Goal: Task Accomplishment & Management: Manage account settings

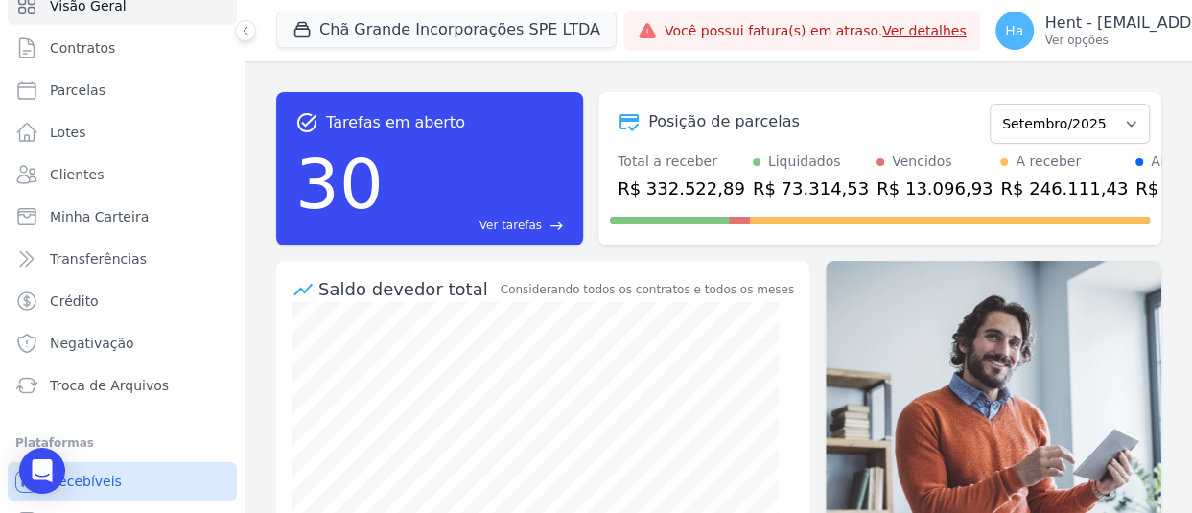
scroll to position [143, 0]
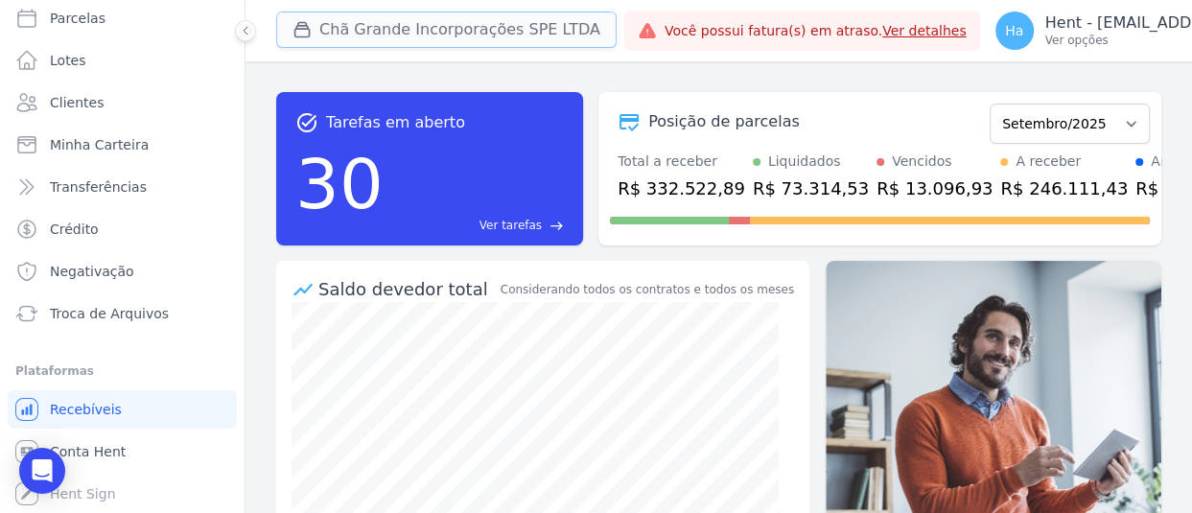
click at [390, 34] on button "Chã Grande Incorporações SPE LTDA" at bounding box center [446, 30] width 340 height 36
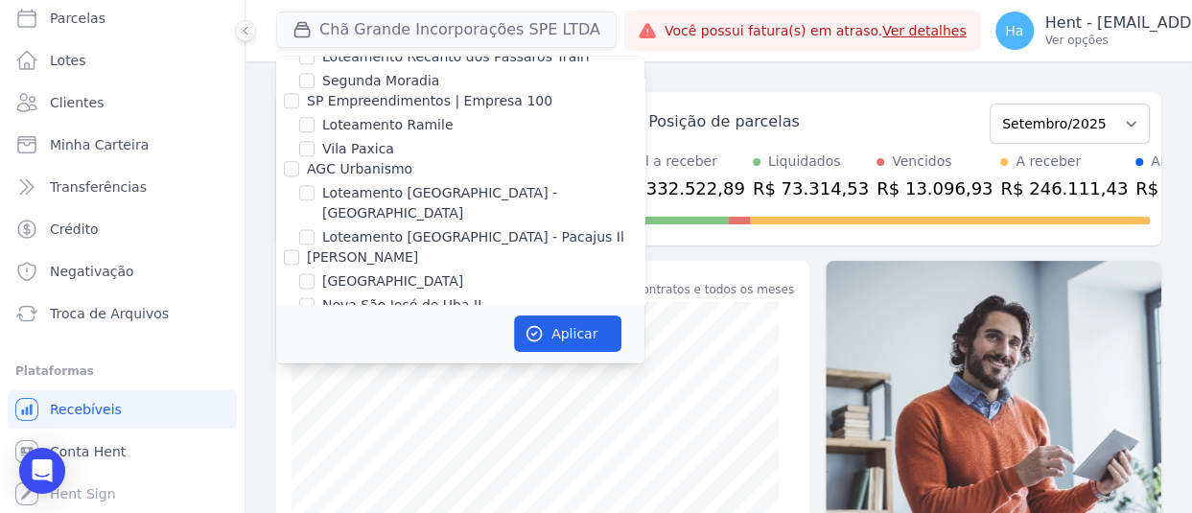
scroll to position [12614, 0]
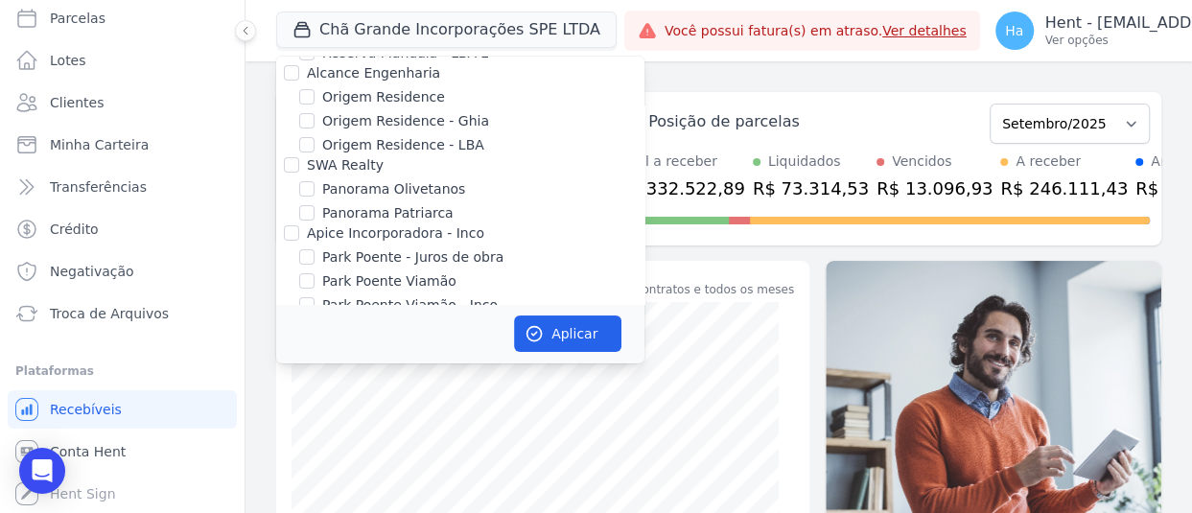
click at [288, 432] on div "[GEOGRAPHIC_DATA]" at bounding box center [460, 442] width 368 height 20
click at [288, 454] on input "CAVAZANI EMPREENDIMENTOS IMOBILIARIOS" at bounding box center [291, 461] width 15 height 15
checkbox input "true"
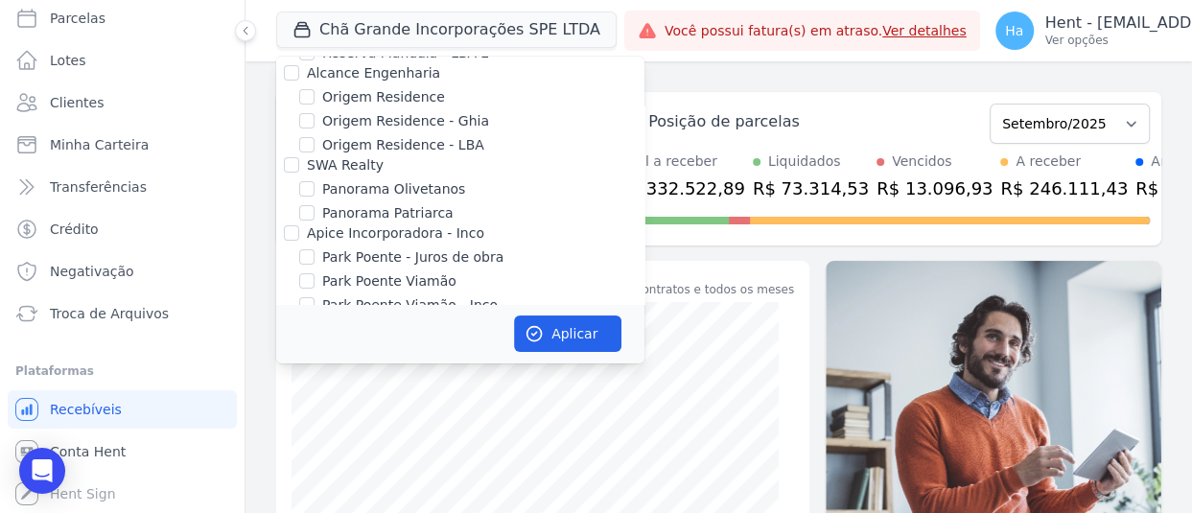
checkbox input "true"
click at [546, 332] on button "Aplicar" at bounding box center [567, 333] width 107 height 36
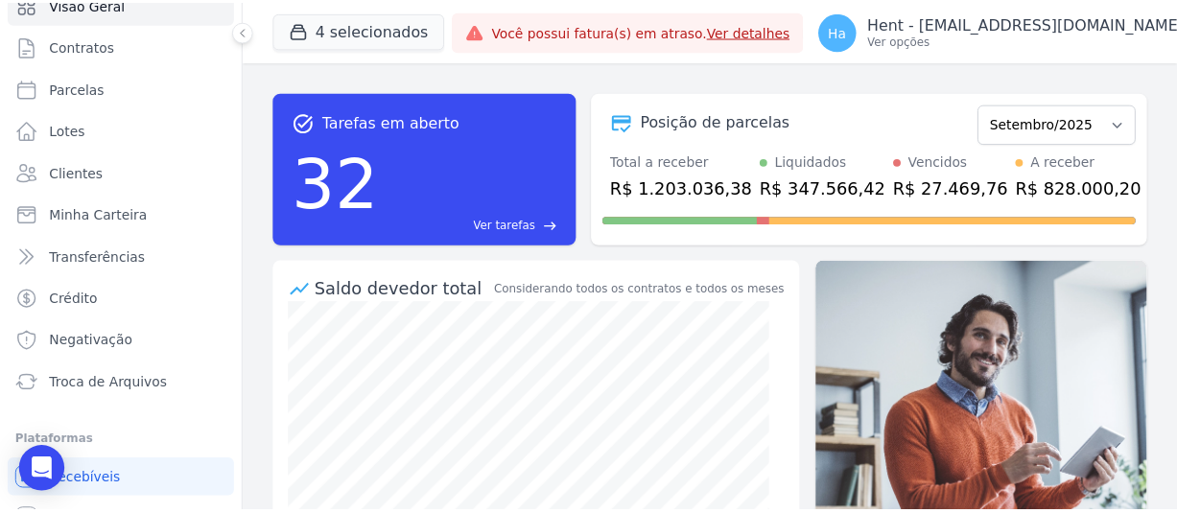
scroll to position [143, 0]
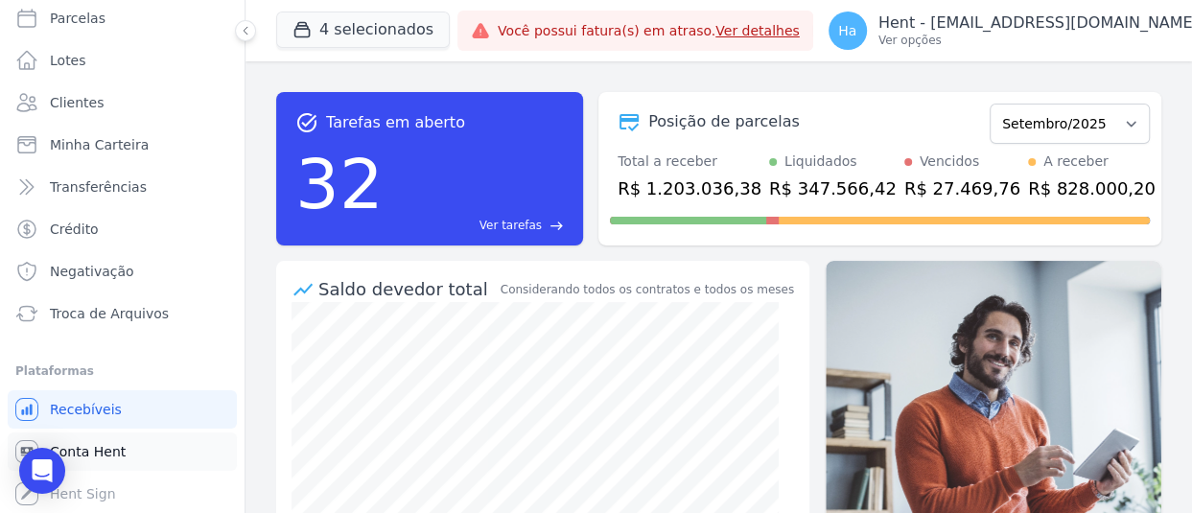
click at [113, 452] on span "Conta Hent" at bounding box center [88, 451] width 76 height 19
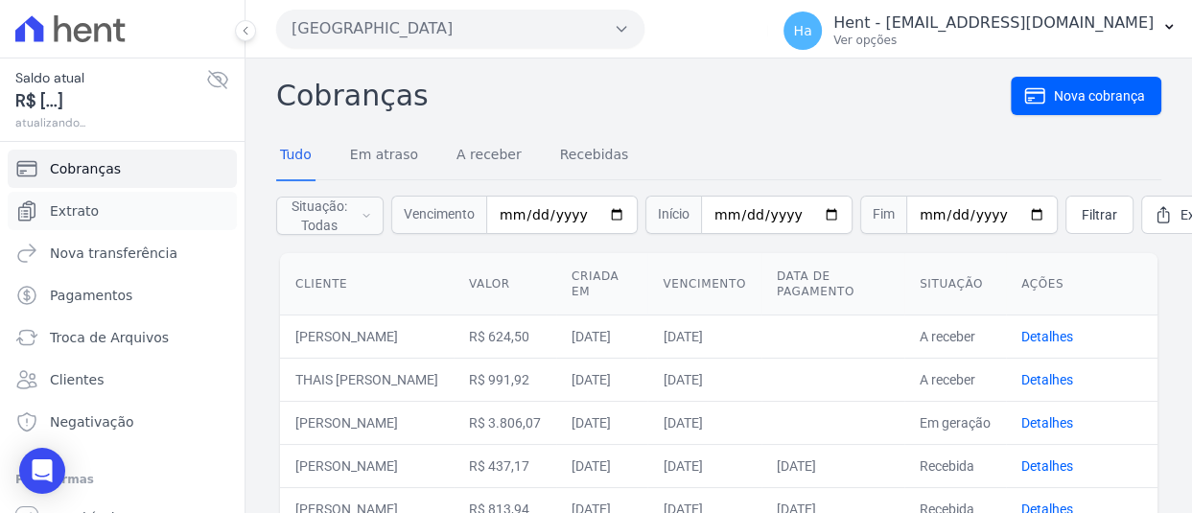
click at [76, 227] on link "Extrato" at bounding box center [122, 211] width 229 height 38
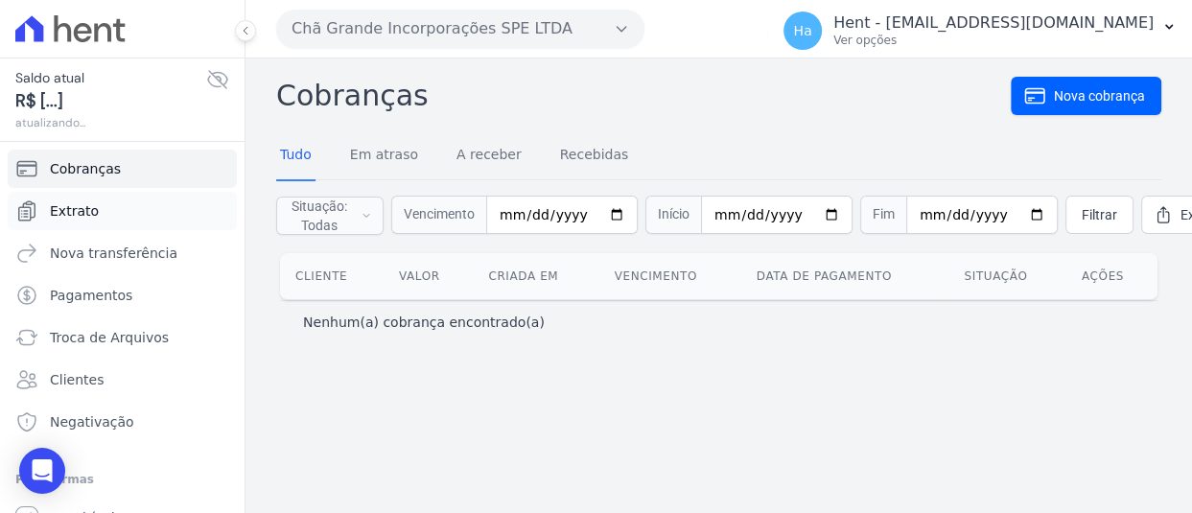
click at [65, 206] on span "Extrato" at bounding box center [74, 210] width 49 height 19
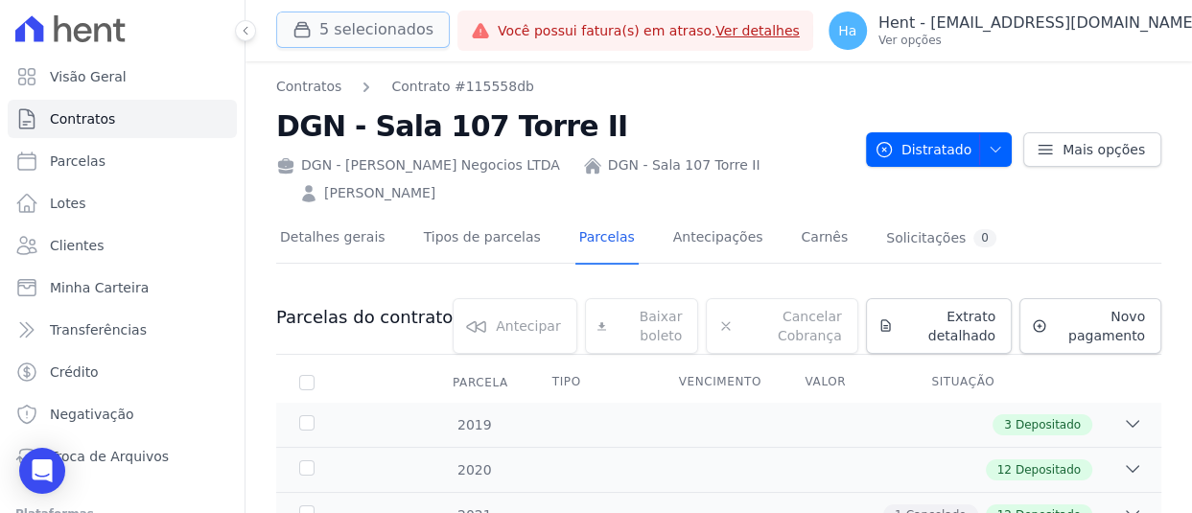
click at [373, 28] on button "5 selecionados" at bounding box center [363, 30] width 174 height 36
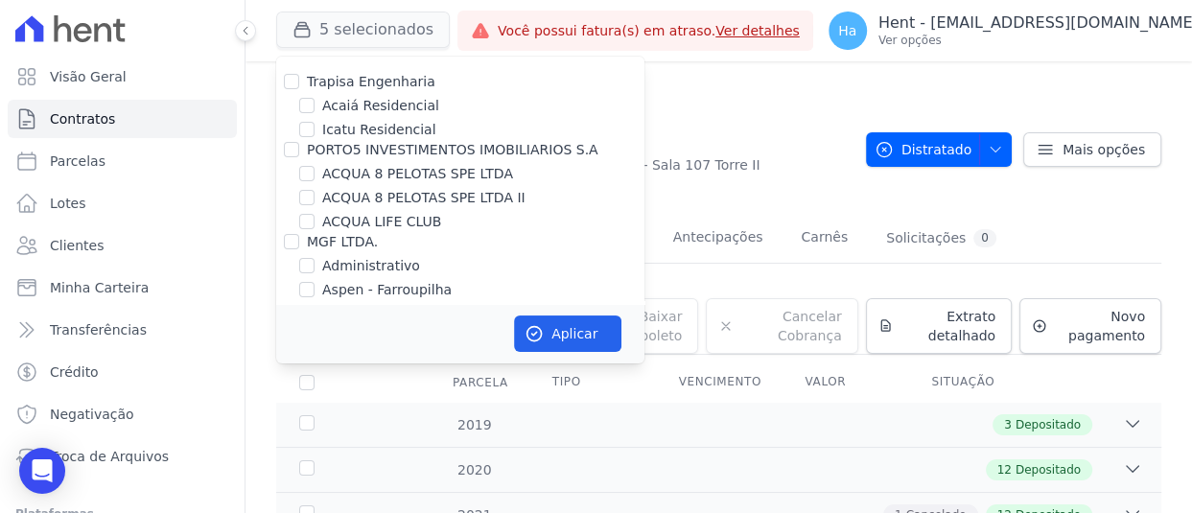
scroll to position [2547, 0]
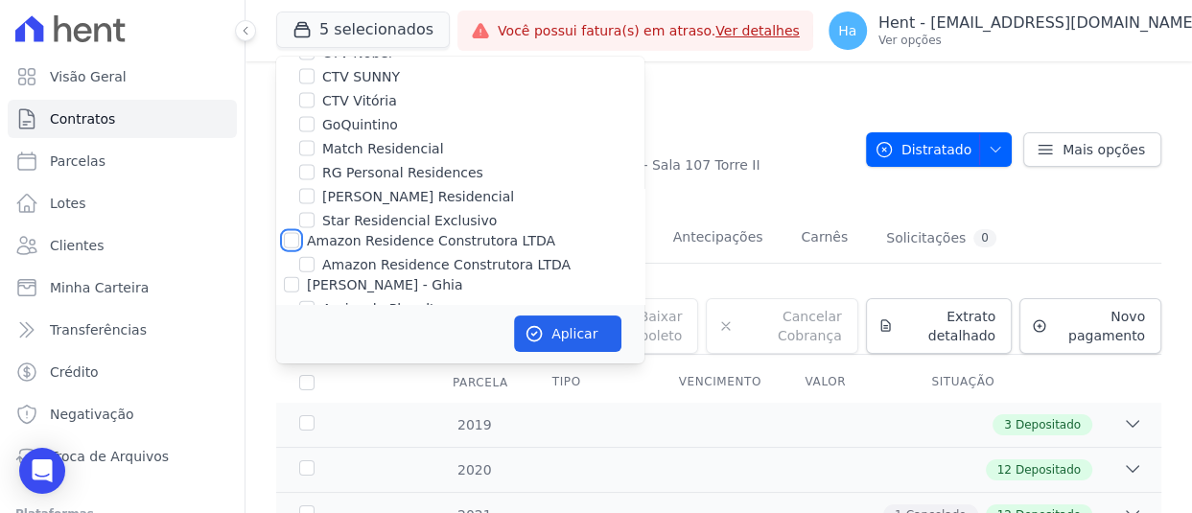
click at [295, 233] on input "Amazon Residence Construtora LTDA" at bounding box center [291, 240] width 15 height 15
checkbox input "true"
click at [544, 328] on button "Aplicar" at bounding box center [567, 333] width 107 height 36
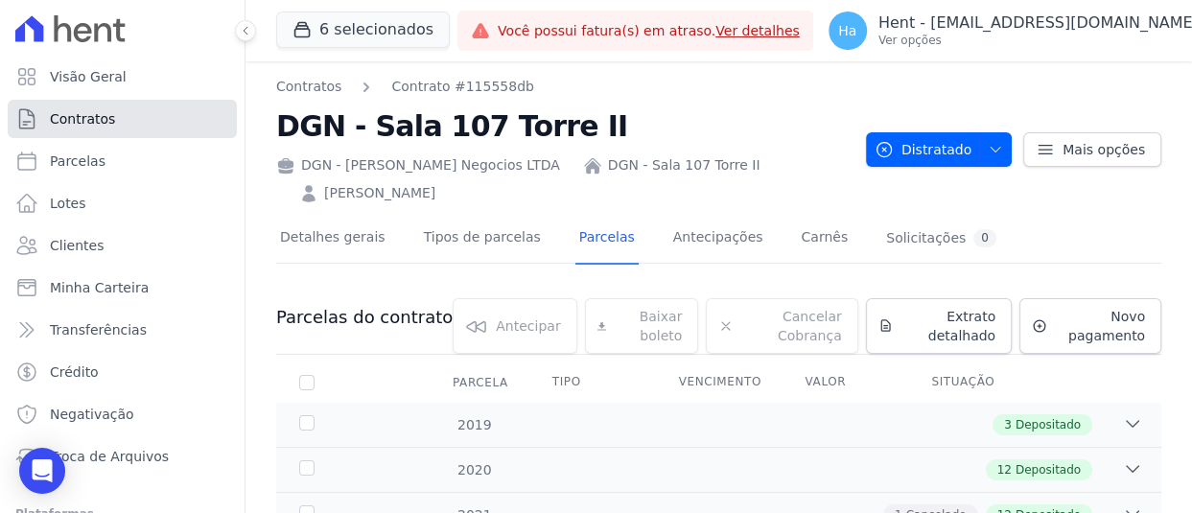
click at [87, 128] on link "Contratos" at bounding box center [122, 119] width 229 height 38
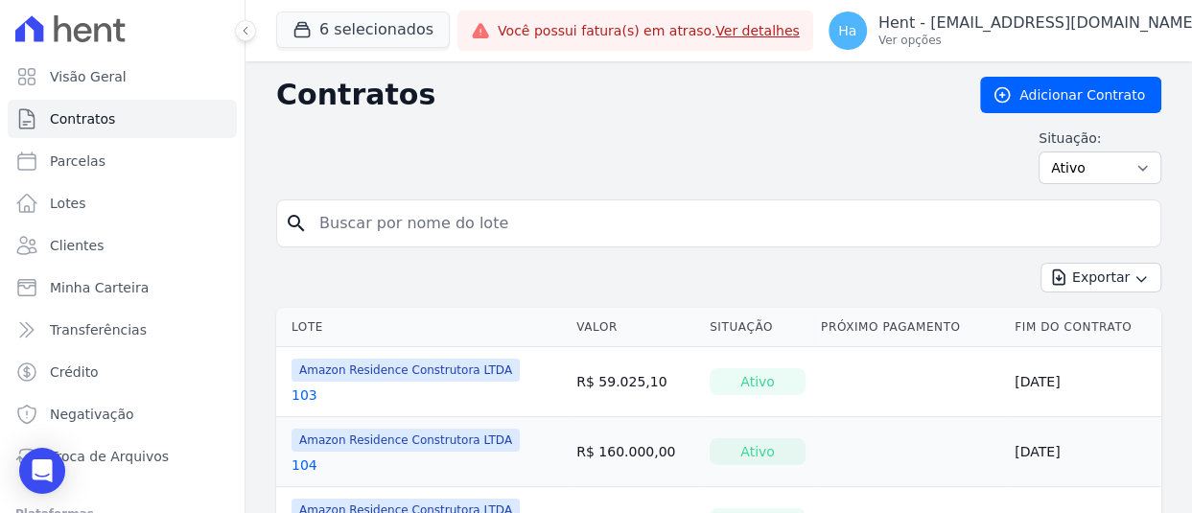
click at [659, 222] on input "search" at bounding box center [730, 223] width 845 height 38
type input "301"
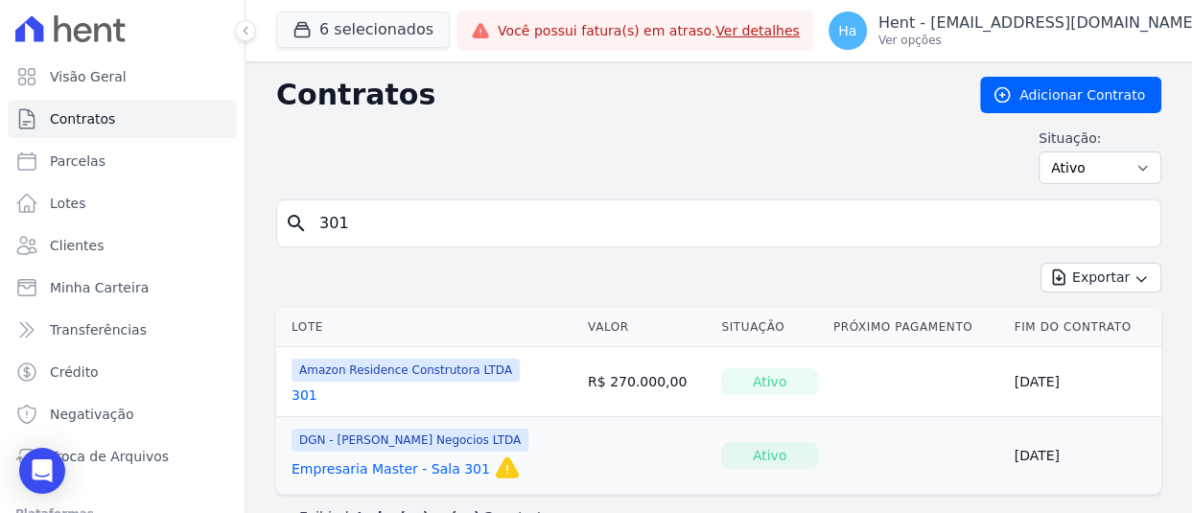
click at [310, 392] on link "301" at bounding box center [305, 394] width 26 height 19
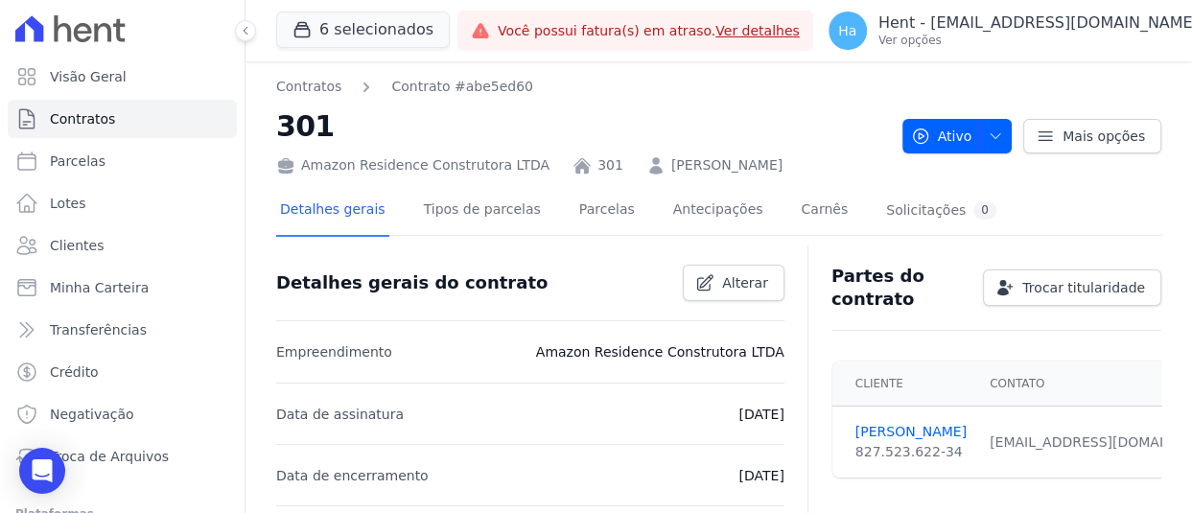
click at [610, 219] on div "Detalhes gerais Tipos de parcelas Parcelas Antecipações Carnês Solicitações 0" at bounding box center [638, 211] width 724 height 51
click at [575, 210] on link "Parcelas" at bounding box center [606, 211] width 63 height 51
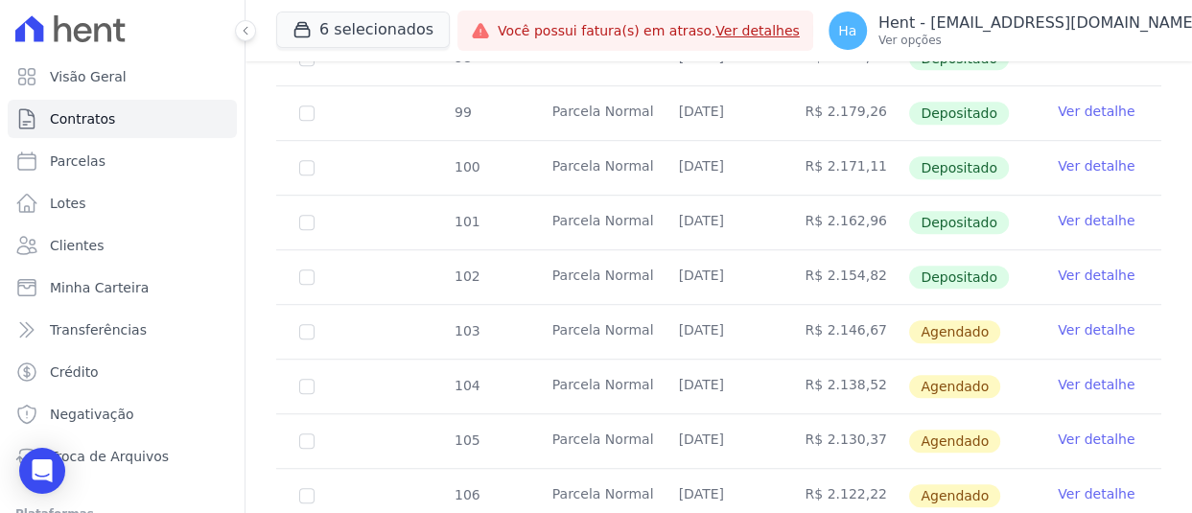
scroll to position [842, 0]
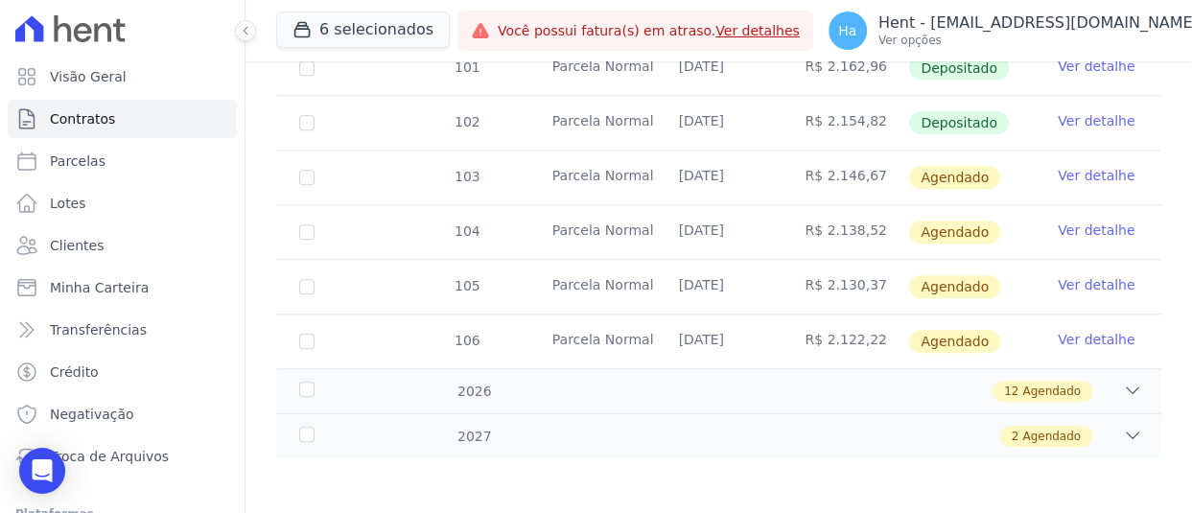
click at [1058, 176] on link "Ver detalhe" at bounding box center [1096, 175] width 77 height 19
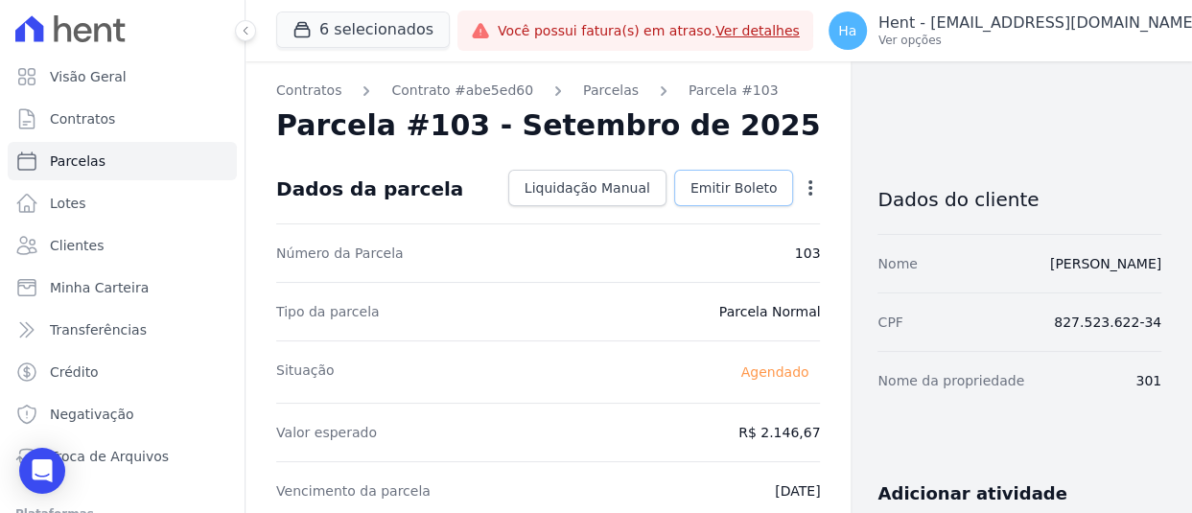
click at [728, 193] on span "Emitir Boleto" at bounding box center [733, 187] width 87 height 19
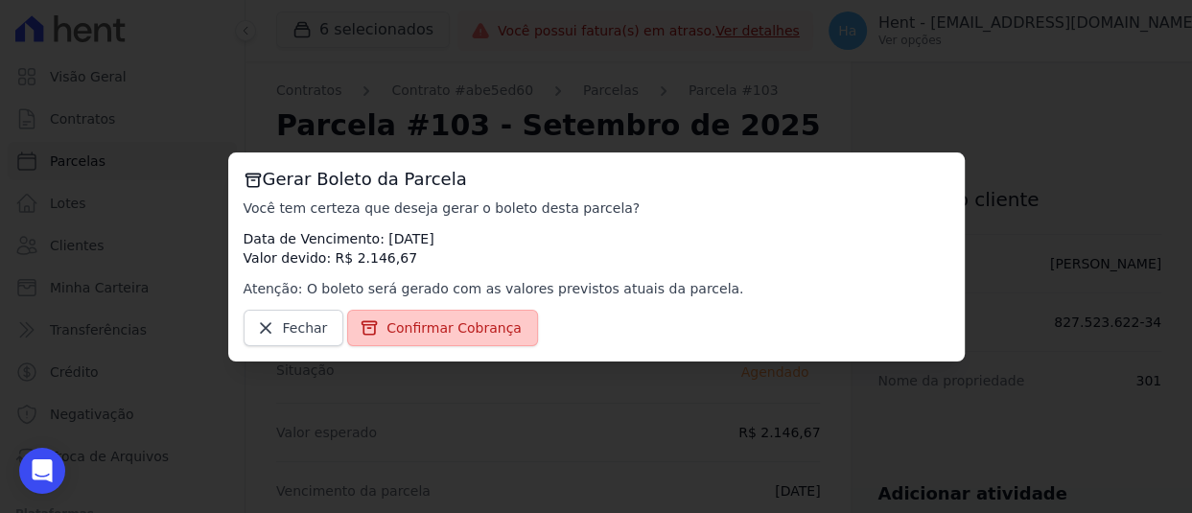
click at [436, 324] on span "Confirmar Cobrança" at bounding box center [453, 327] width 135 height 19
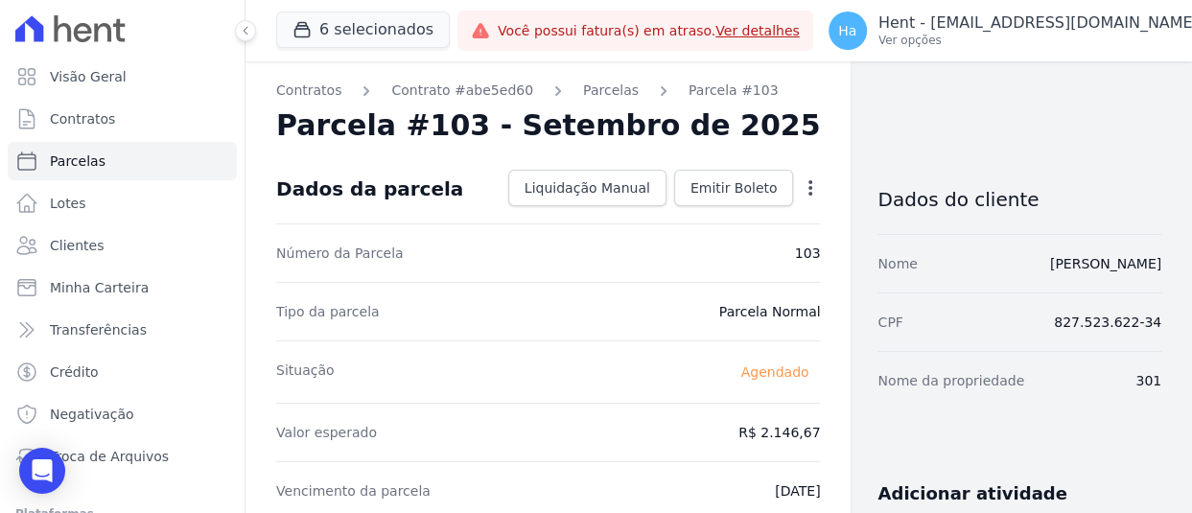
drag, startPoint x: 1109, startPoint y: 403, endPoint x: 1164, endPoint y: 393, distance: 55.5
copy dd "301"
click at [357, 29] on button "6 selecionados" at bounding box center [363, 30] width 174 height 36
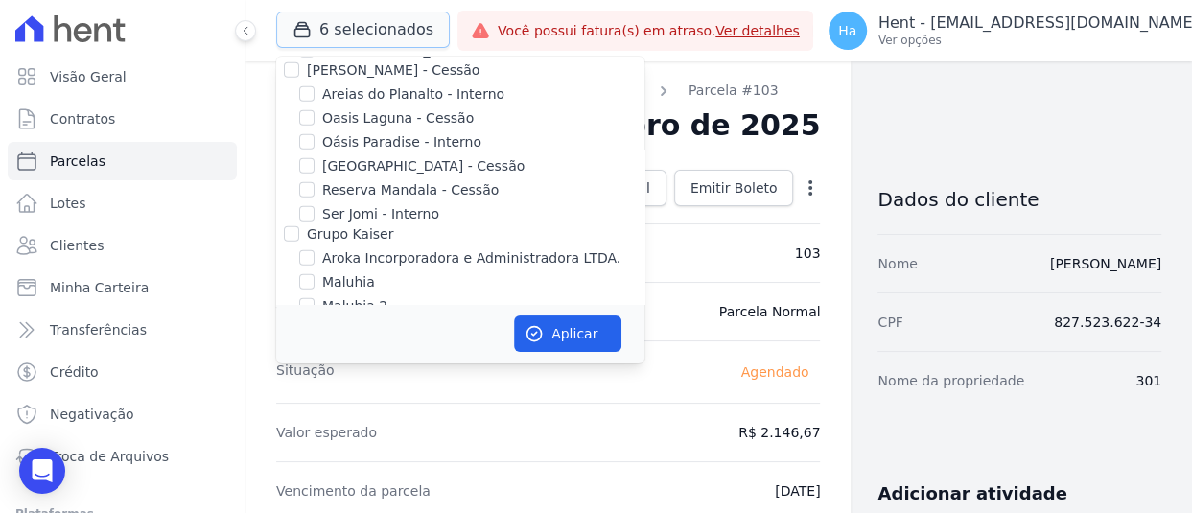
scroll to position [2589, 0]
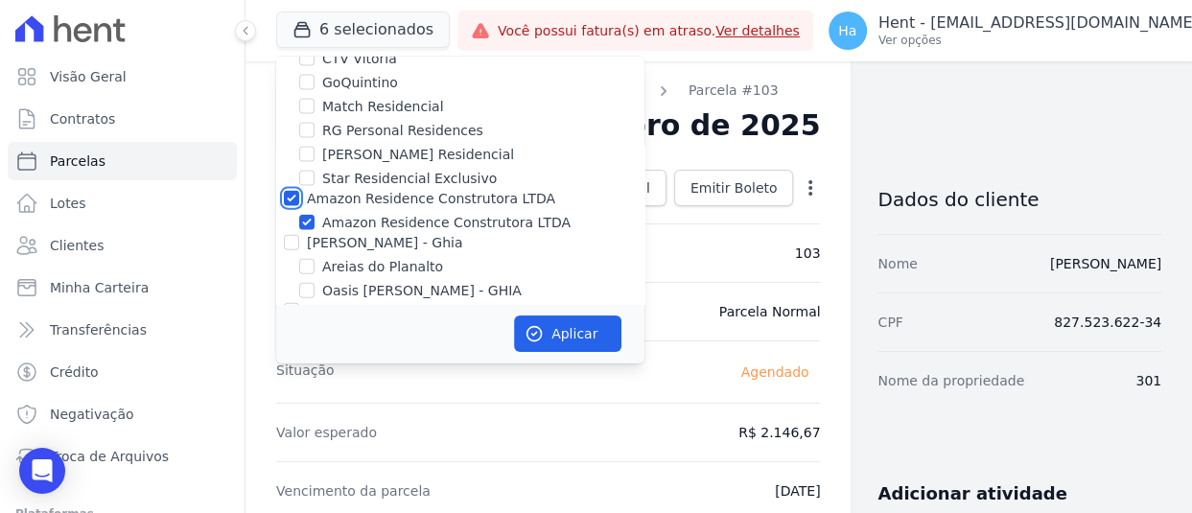
click at [289, 191] on input "Amazon Residence Construtora LTDA" at bounding box center [291, 198] width 15 height 15
checkbox input "false"
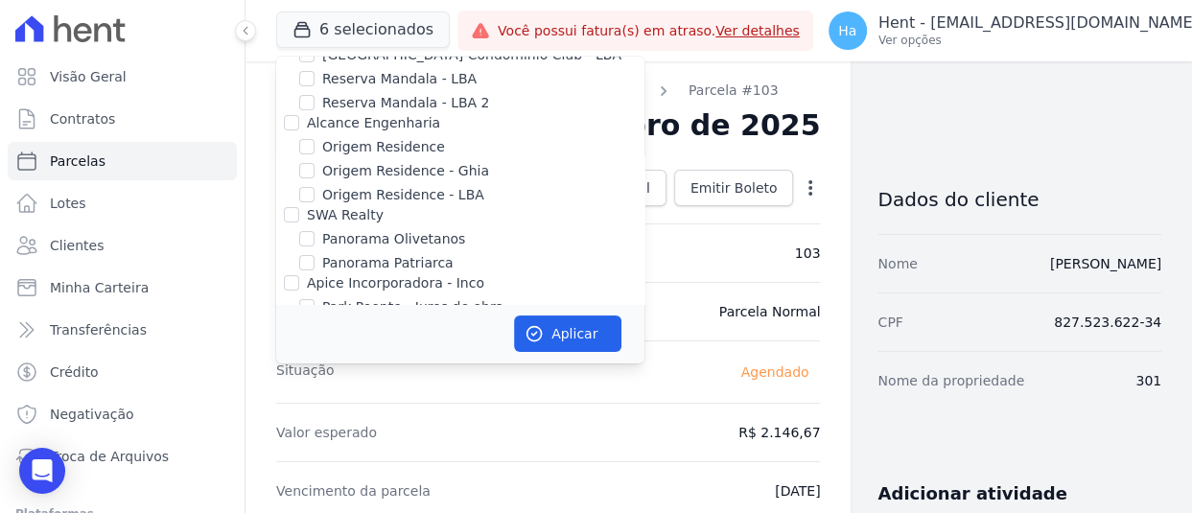
scroll to position [12684, 0]
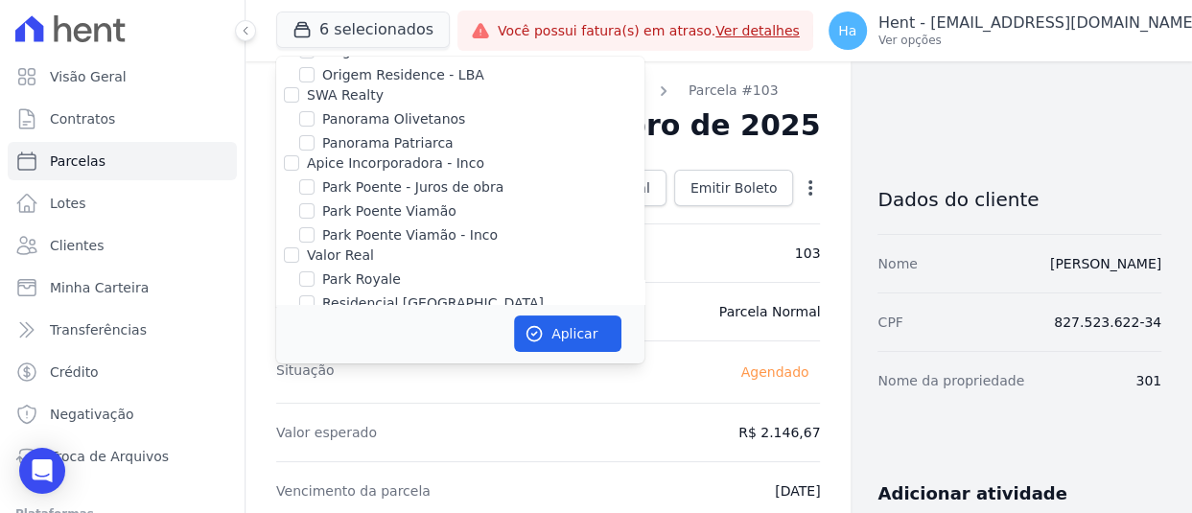
click at [291, 384] on input "CAVAZANI EMPREENDIMENTOS IMOBILIARIOS" at bounding box center [291, 391] width 15 height 15
checkbox input "false"
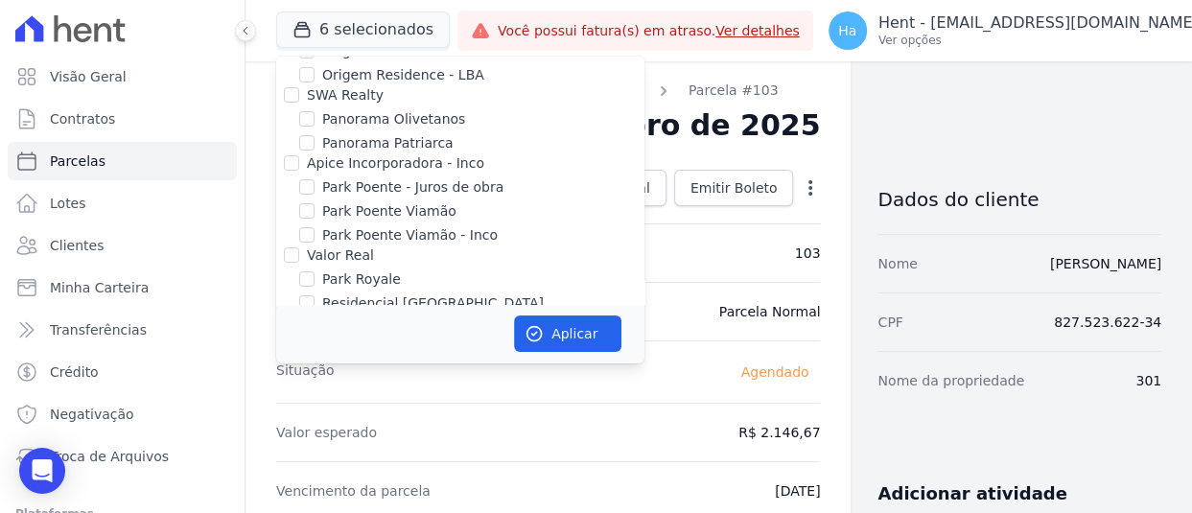
scroll to position [4164, 0]
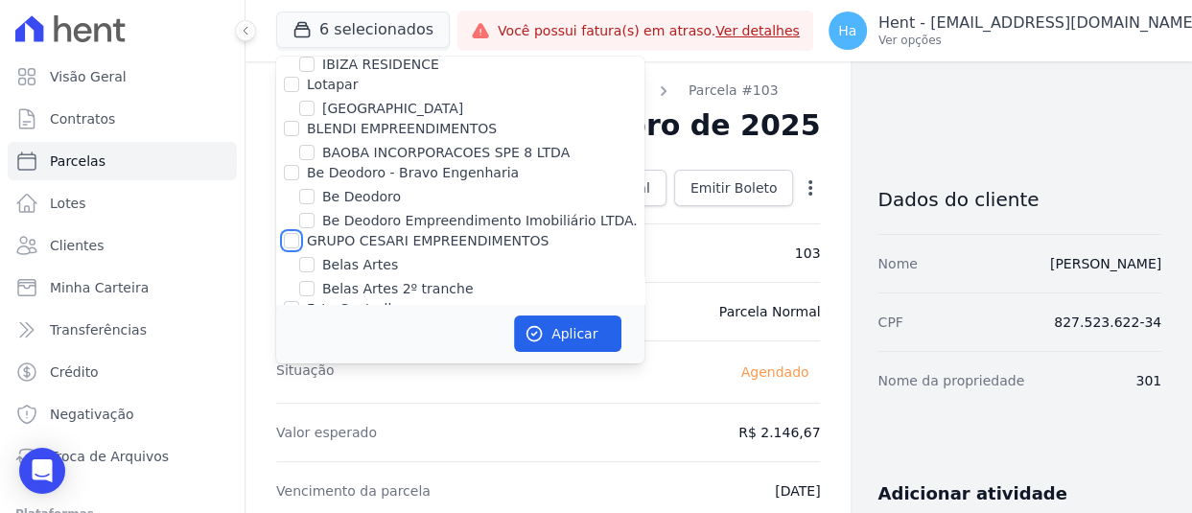
click at [293, 233] on input "GRUPO CESARI EMPREENDIMENTOS" at bounding box center [291, 240] width 15 height 15
checkbox input "true"
click at [589, 327] on button "Aplicar" at bounding box center [567, 333] width 107 height 36
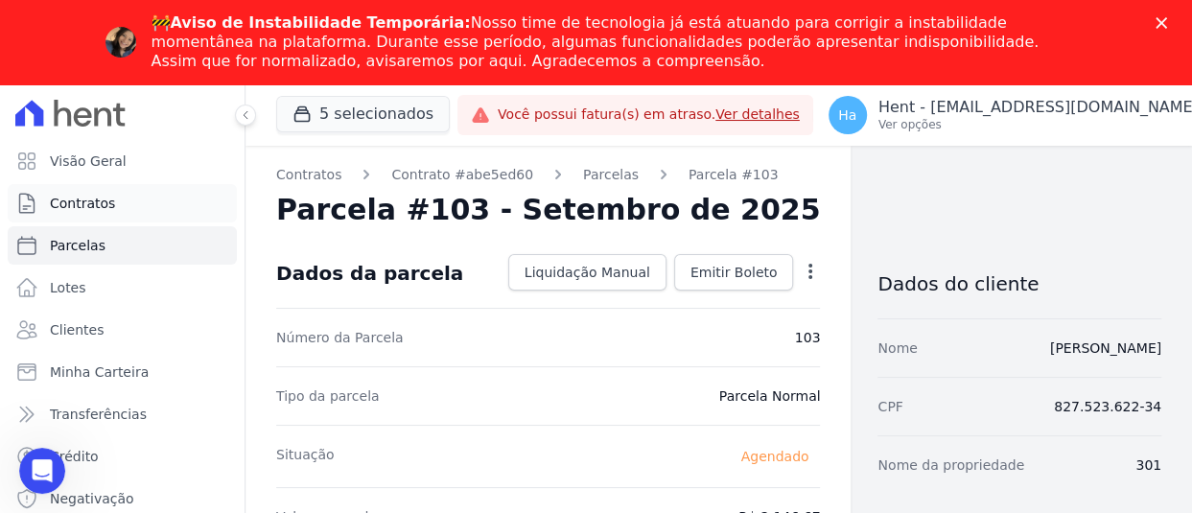
scroll to position [0, 0]
click at [48, 330] on link "Clientes" at bounding box center [122, 330] width 229 height 38
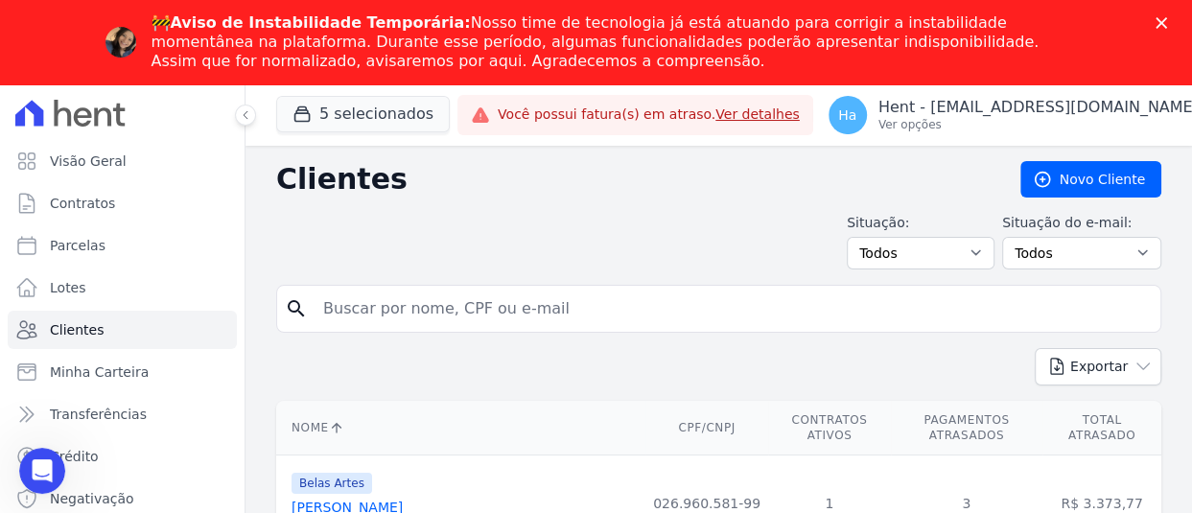
click at [496, 315] on input "search" at bounding box center [732, 309] width 841 height 38
type input "Lubas"
click at [1162, 22] on icon "Fechar" at bounding box center [1161, 23] width 12 height 12
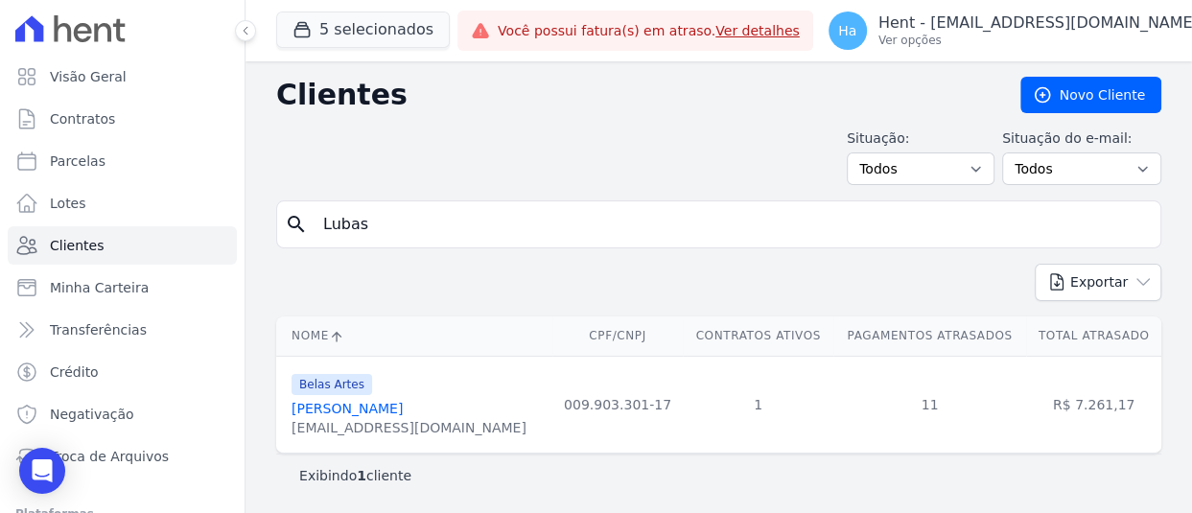
click at [385, 411] on link "Everaldo Gomes Lubas" at bounding box center [347, 408] width 111 height 15
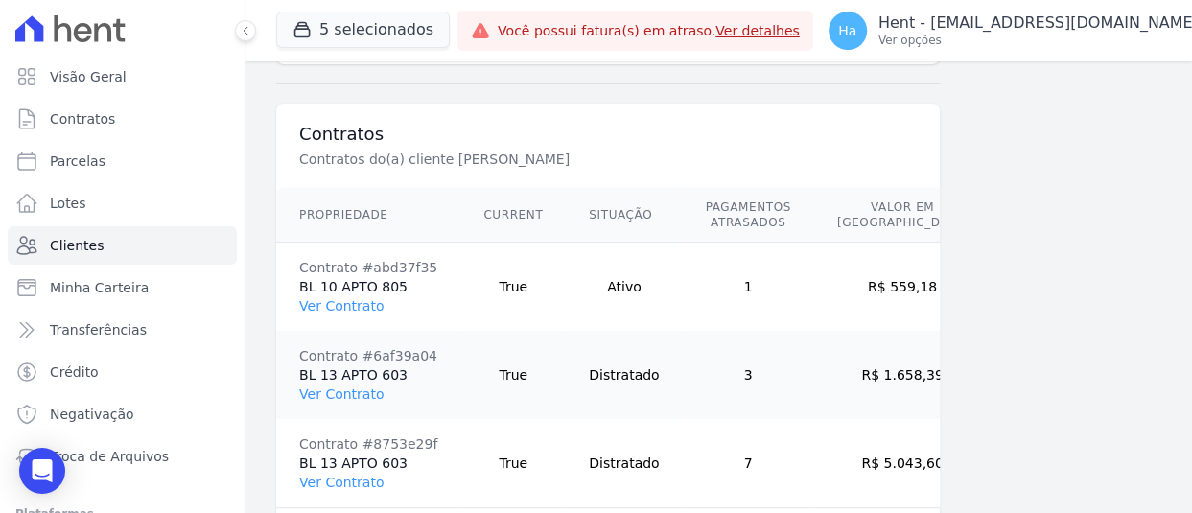
scroll to position [1470, 0]
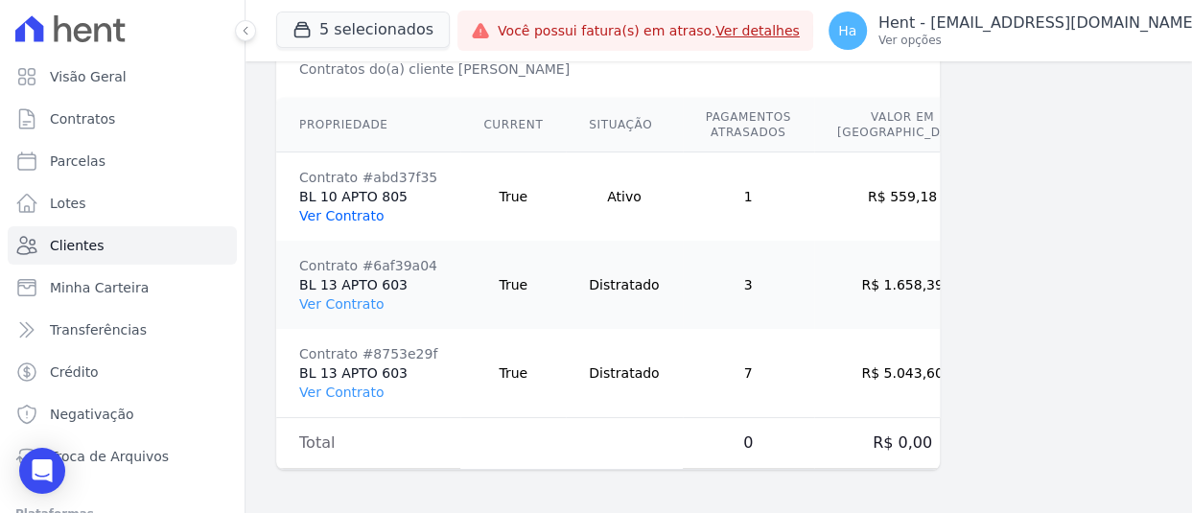
click at [360, 217] on link "Ver Contrato" at bounding box center [341, 215] width 84 height 15
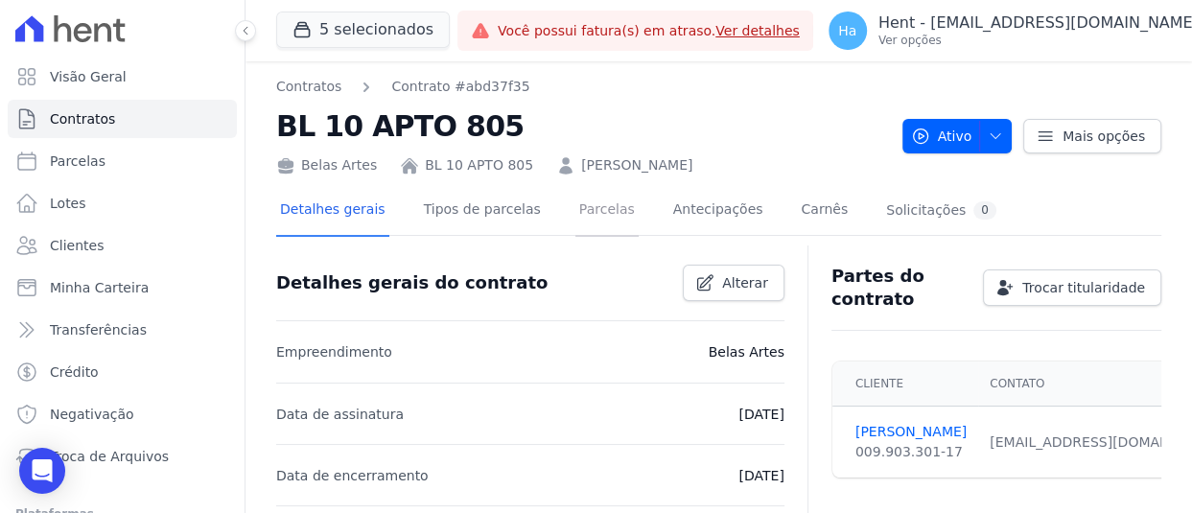
click at [575, 196] on link "Parcelas" at bounding box center [606, 211] width 63 height 51
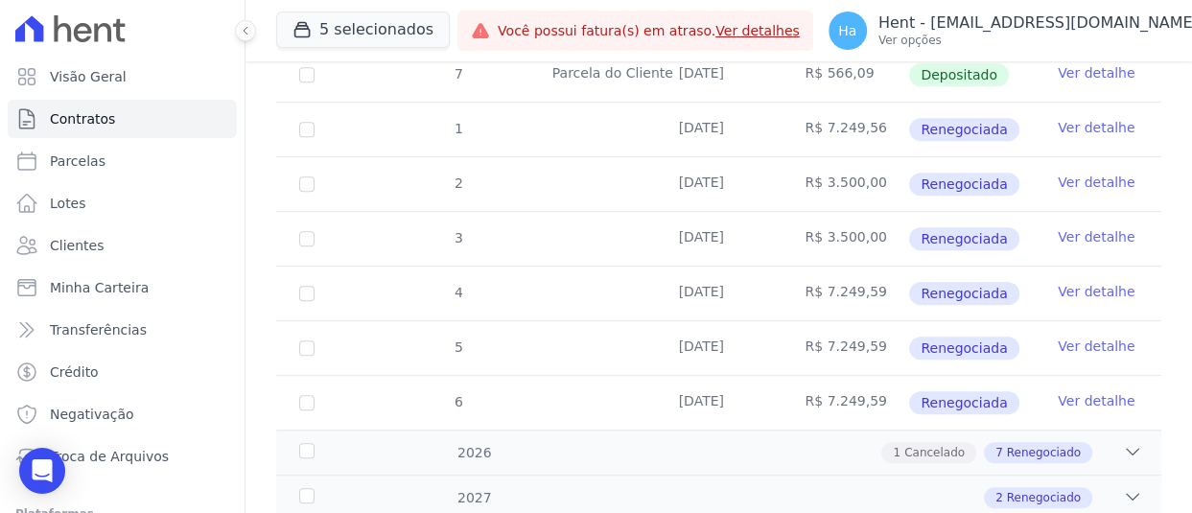
scroll to position [656, 0]
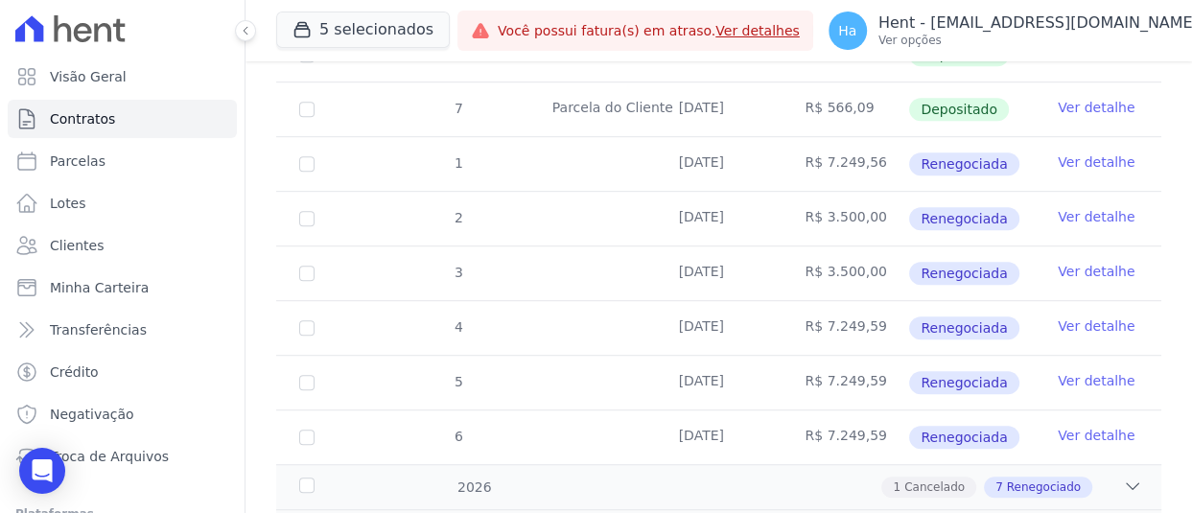
click at [1064, 156] on link "Ver detalhe" at bounding box center [1096, 161] width 77 height 19
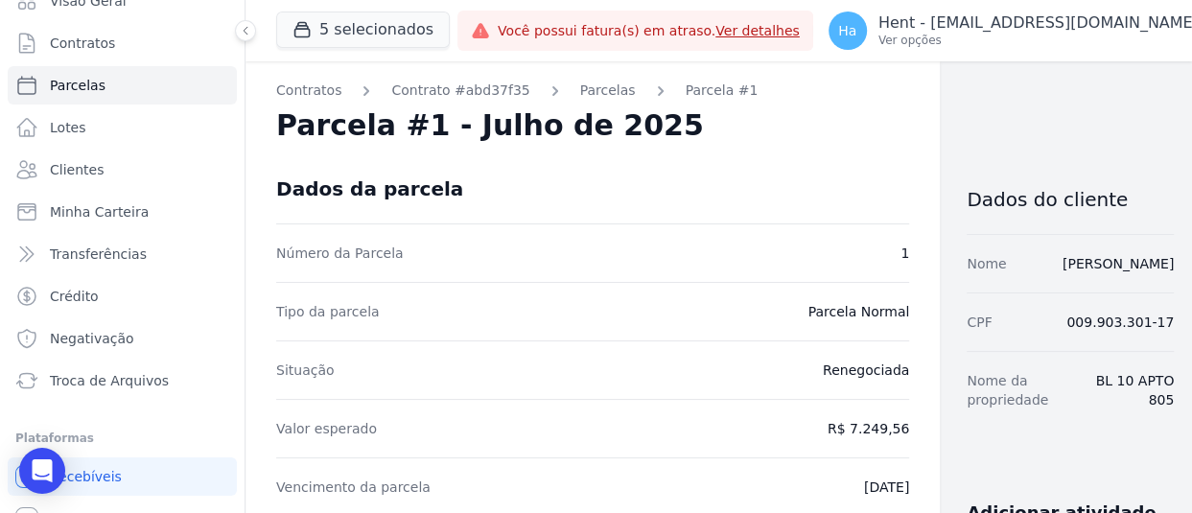
scroll to position [143, 0]
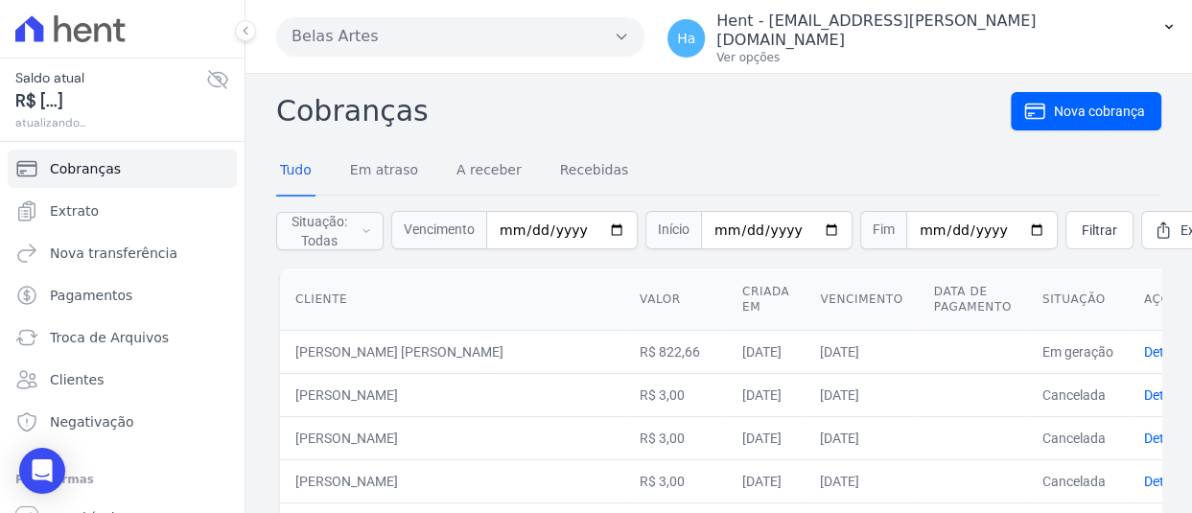
click at [543, 29] on button "Belas Artes" at bounding box center [460, 36] width 368 height 38
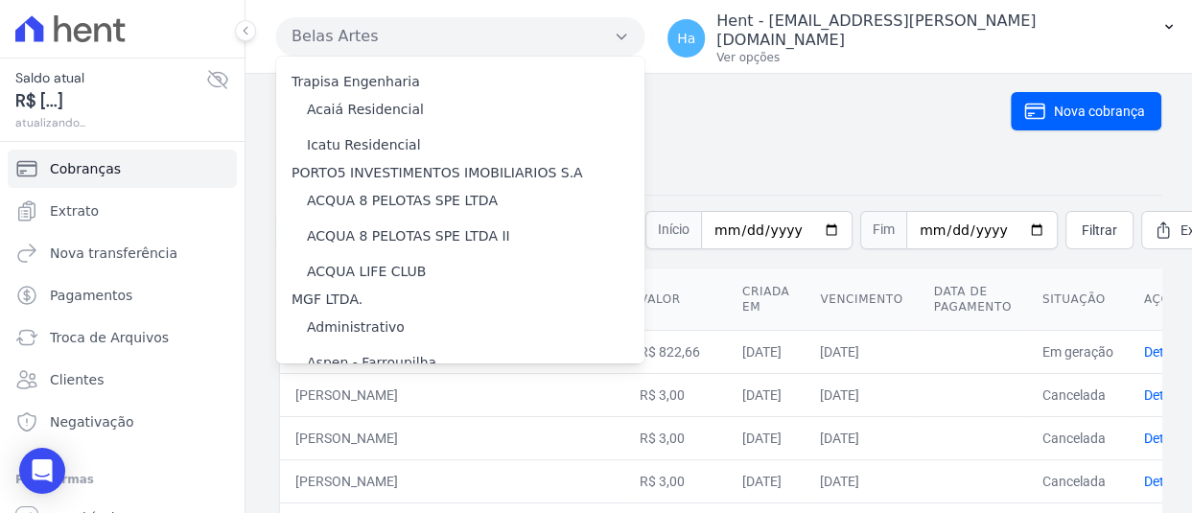
scroll to position [17028, 0]
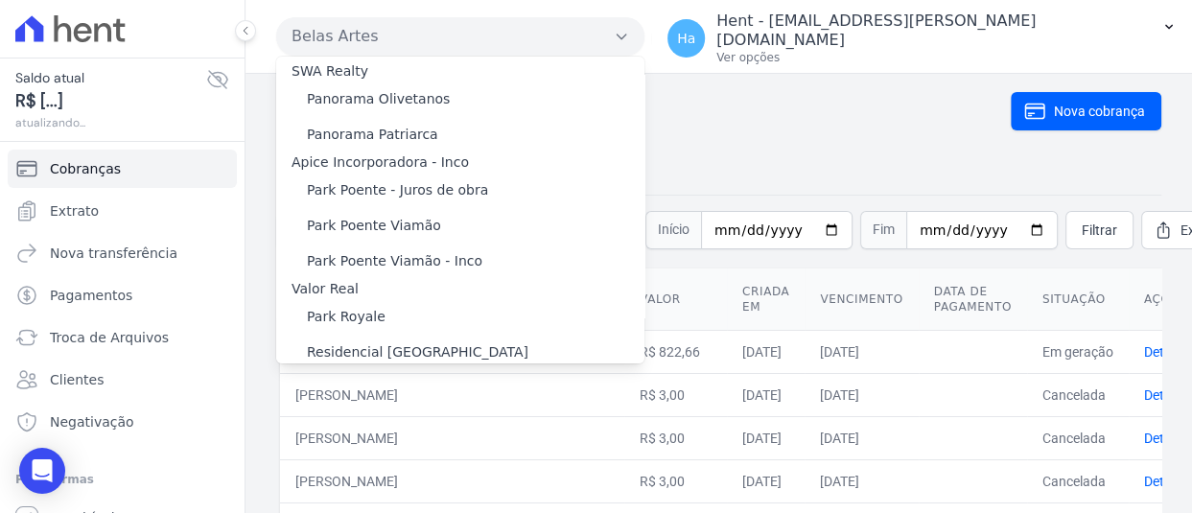
click at [0, 0] on input "TURMALINAS CONDOMINIO CLUB BY CAVAZANI" at bounding box center [0, 0] width 0 height 0
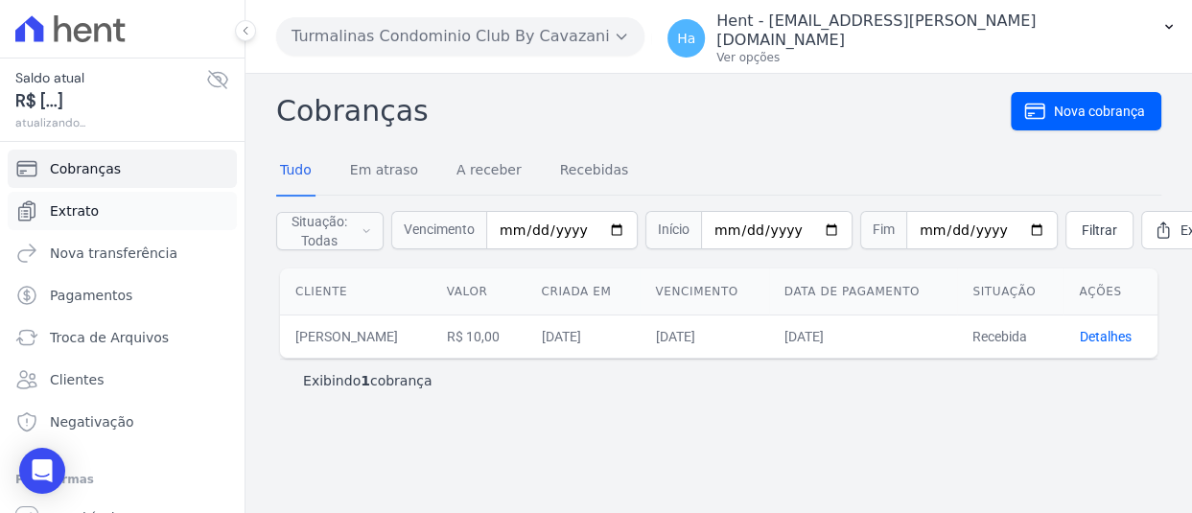
click at [123, 220] on link "Extrato" at bounding box center [122, 211] width 229 height 38
